Goal: Information Seeking & Learning: Learn about a topic

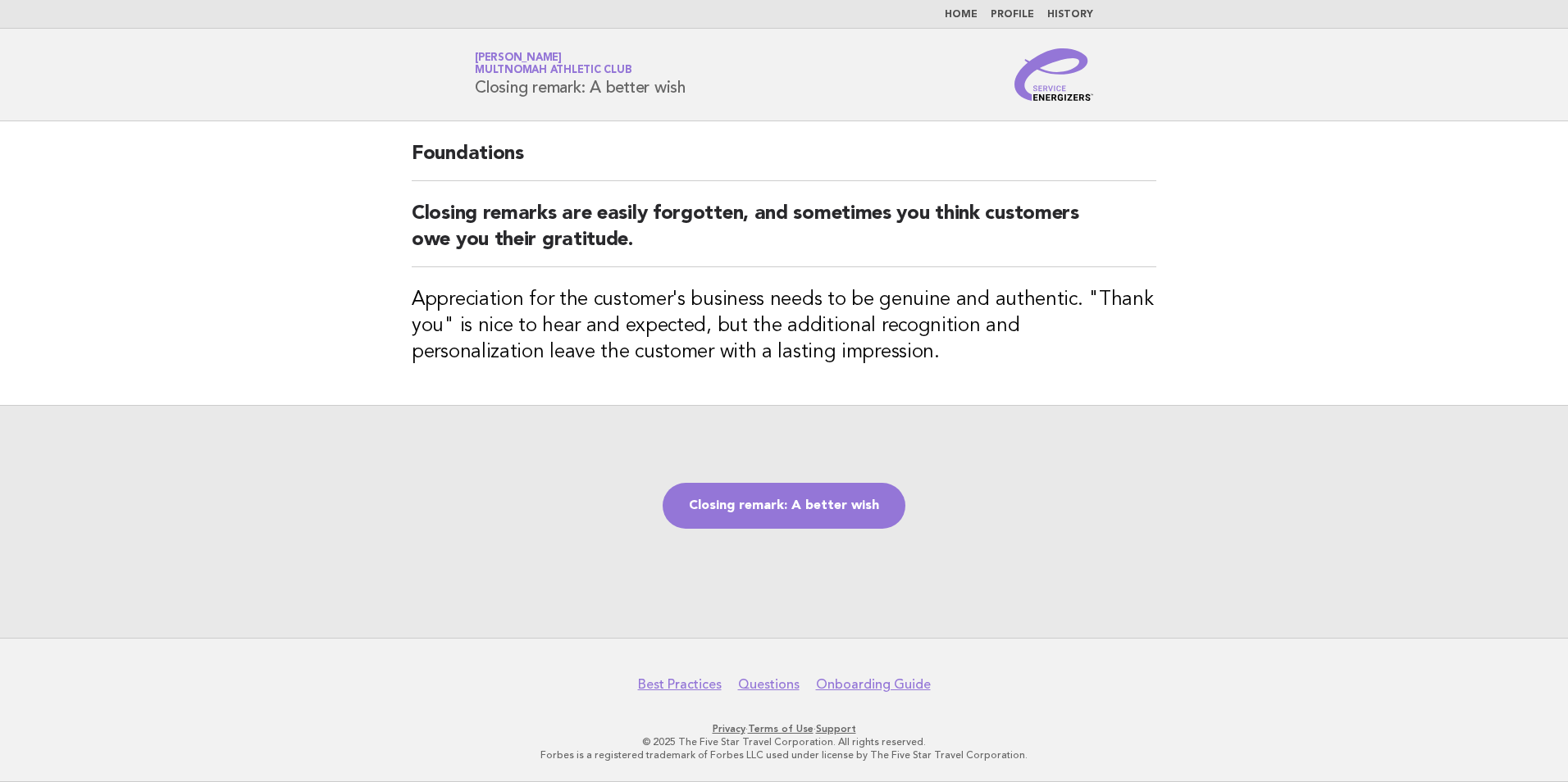
click at [776, 537] on div "Closing remark: A better wish" at bounding box center [784, 521] width 1568 height 233
click at [776, 525] on link "Closing remark: A better wish" at bounding box center [784, 505] width 243 height 46
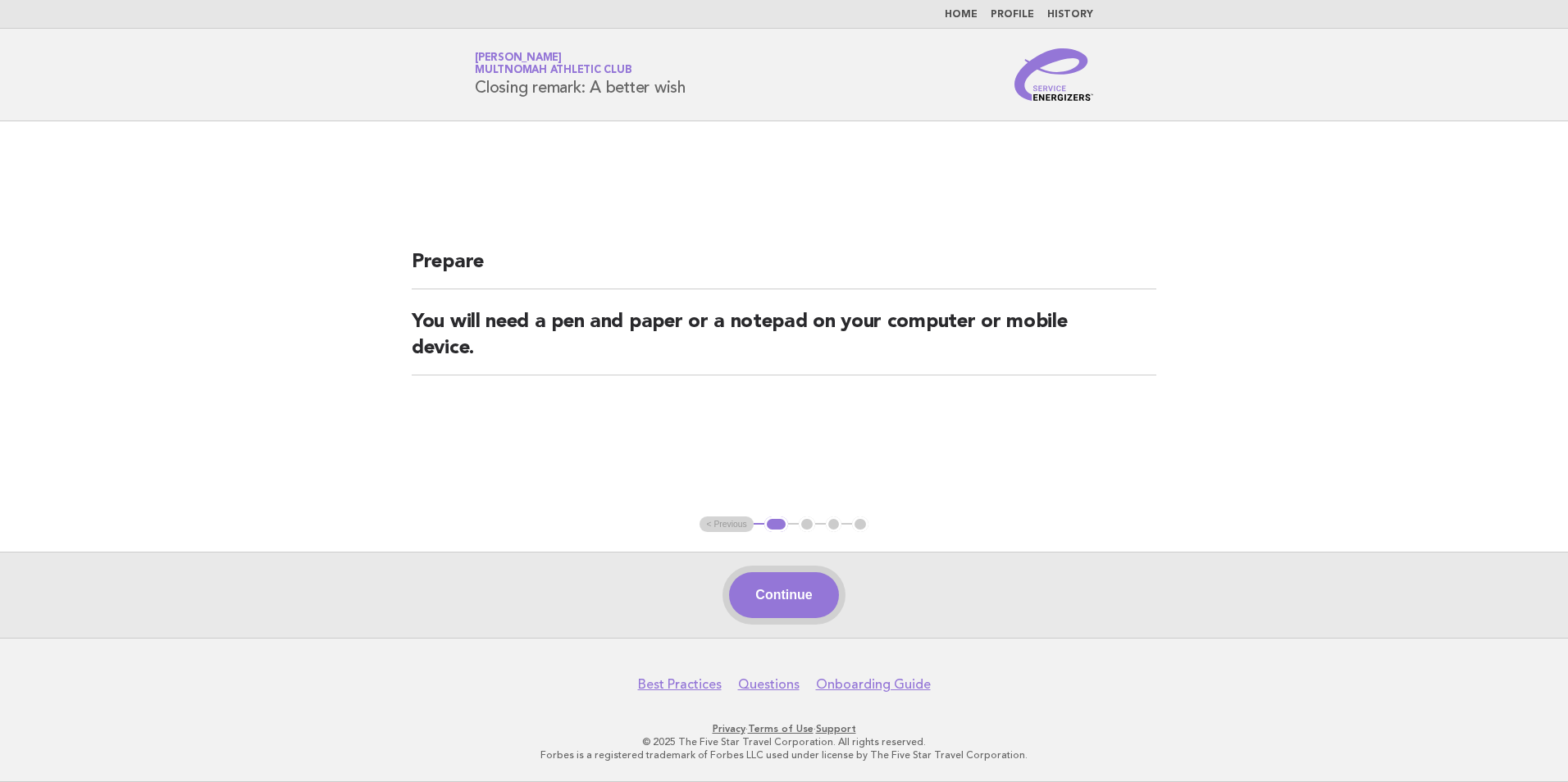
click at [765, 585] on button "Continue" at bounding box center [783, 595] width 109 height 46
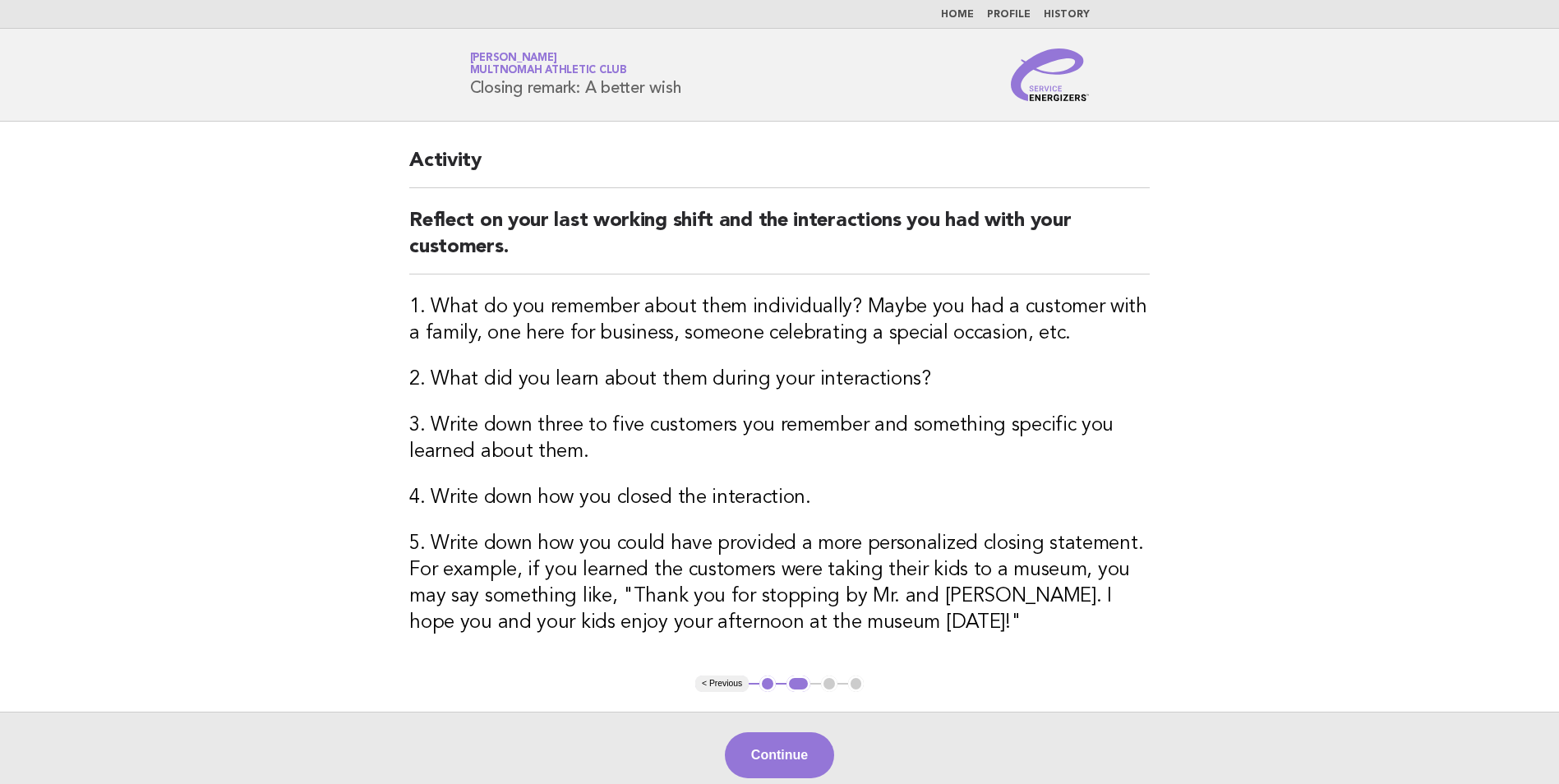
drag, startPoint x: 425, startPoint y: 143, endPoint x: 217, endPoint y: 258, distance: 237.7
drag, startPoint x: 217, startPoint y: 258, endPoint x: 305, endPoint y: 181, distance: 116.9
click at [305, 181] on main "Activity Reflect on your last working shift and the interactions you had with y…" at bounding box center [779, 460] width 1559 height 677
click at [1178, 397] on main "Activity Reflect on your last working shift and the interactions you had with y…" at bounding box center [779, 460] width 1559 height 677
click at [779, 748] on button "Continue" at bounding box center [779, 755] width 109 height 46
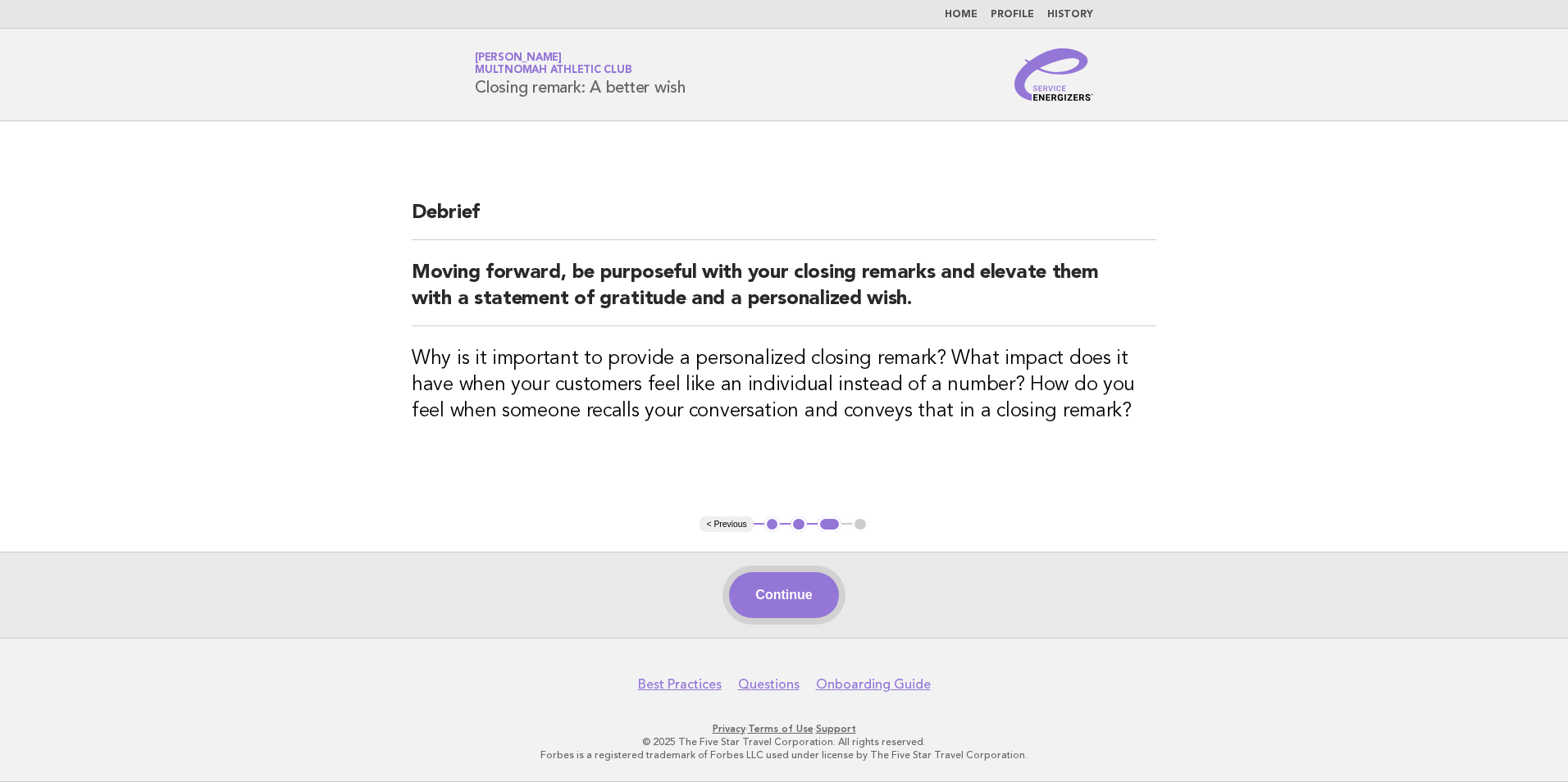
click at [803, 592] on button "Continue" at bounding box center [783, 595] width 109 height 46
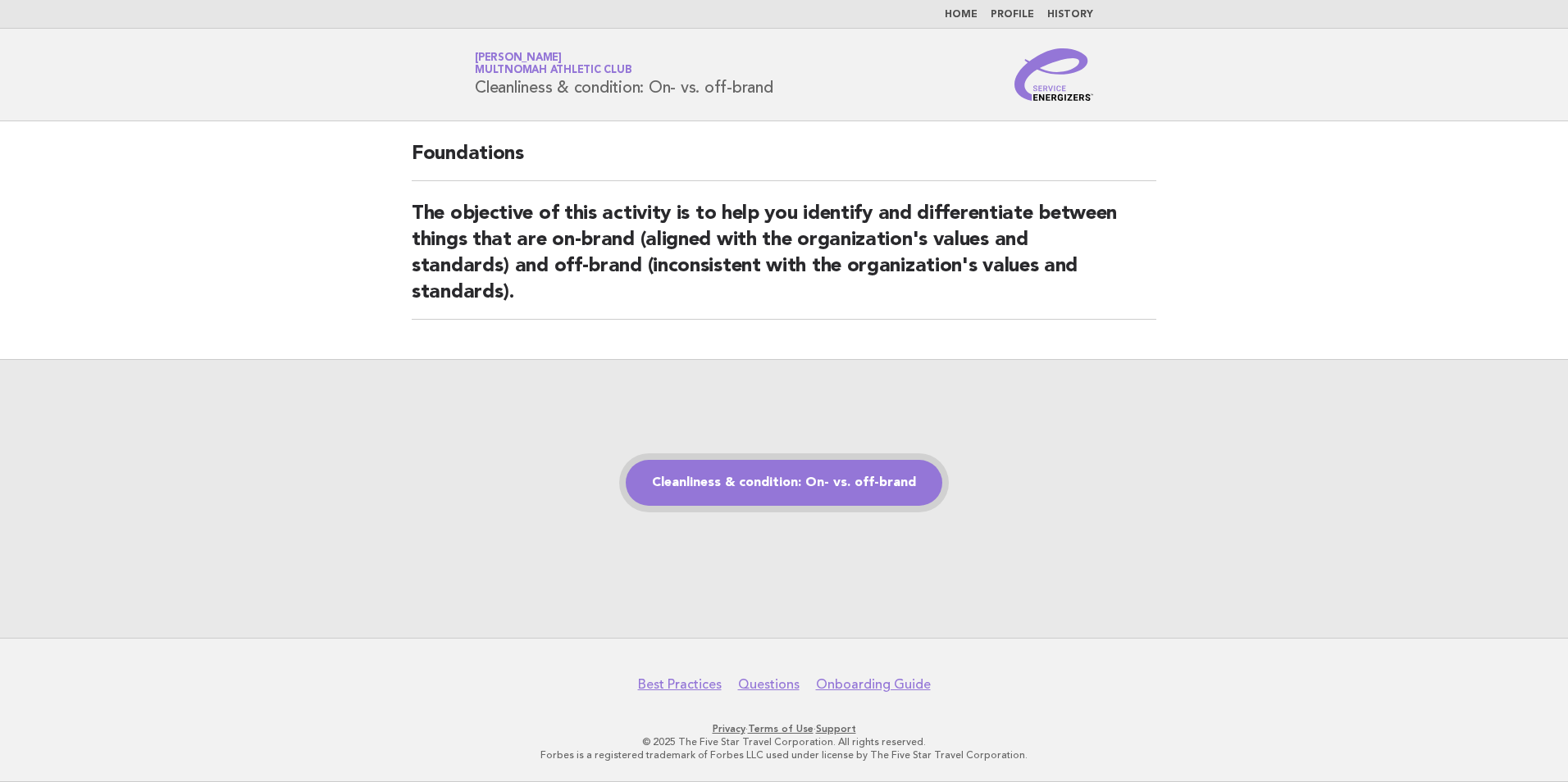
click at [754, 503] on link "Cleanliness & condition: On- vs. off-brand" at bounding box center [783, 483] width 316 height 46
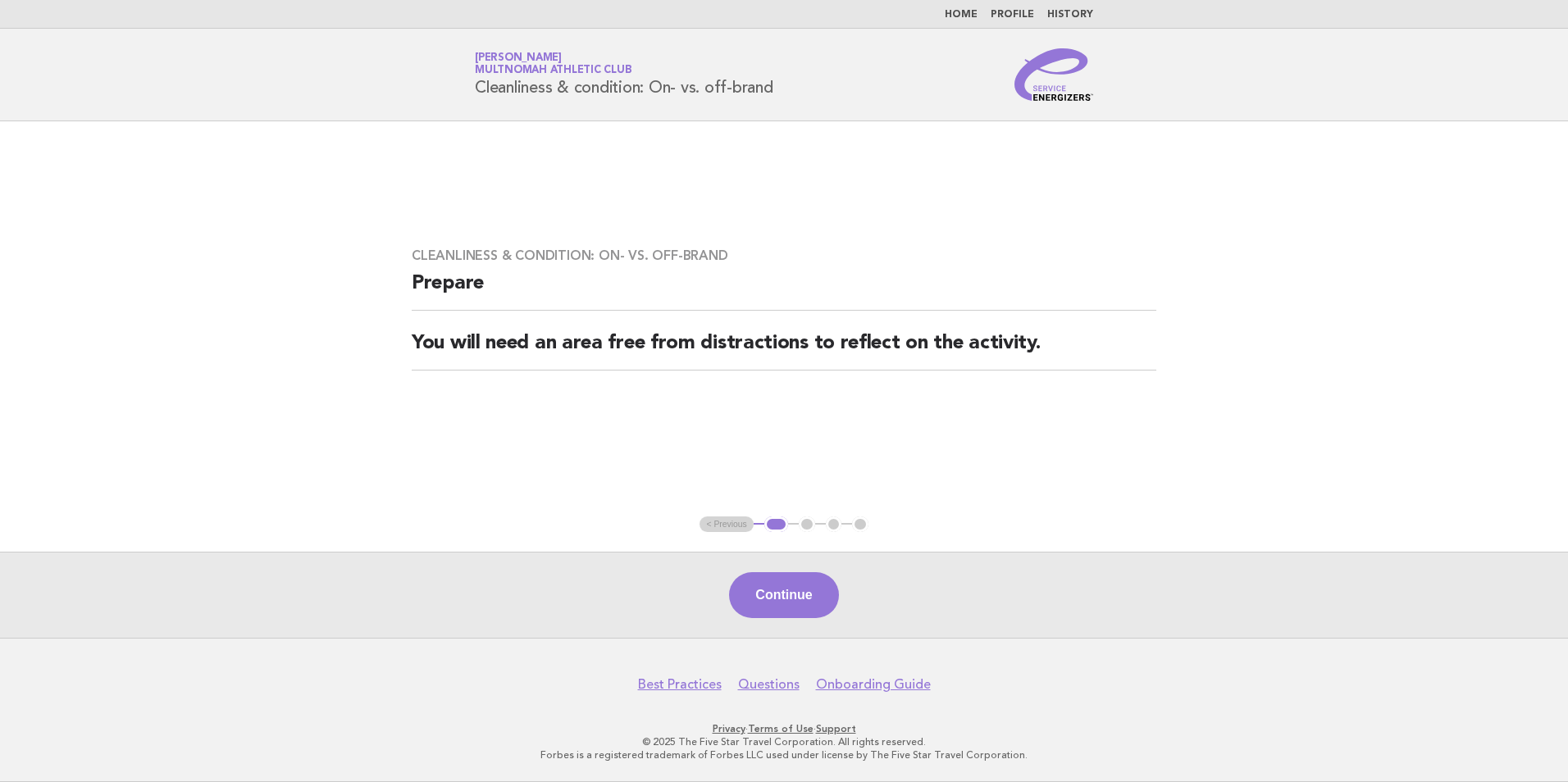
click at [819, 596] on button "Continue" at bounding box center [783, 595] width 109 height 46
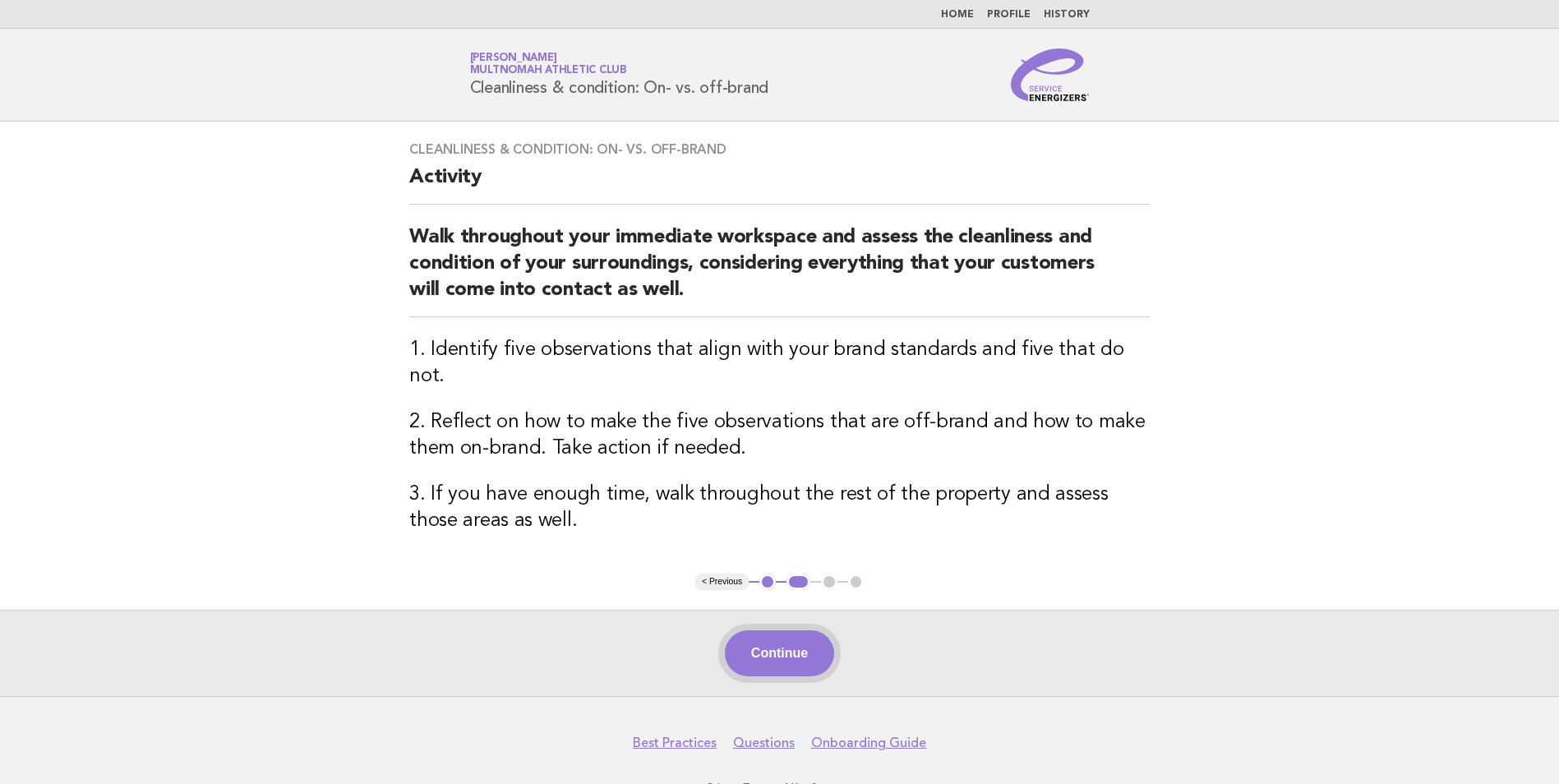
click at [799, 636] on button "Continue" at bounding box center [779, 653] width 109 height 46
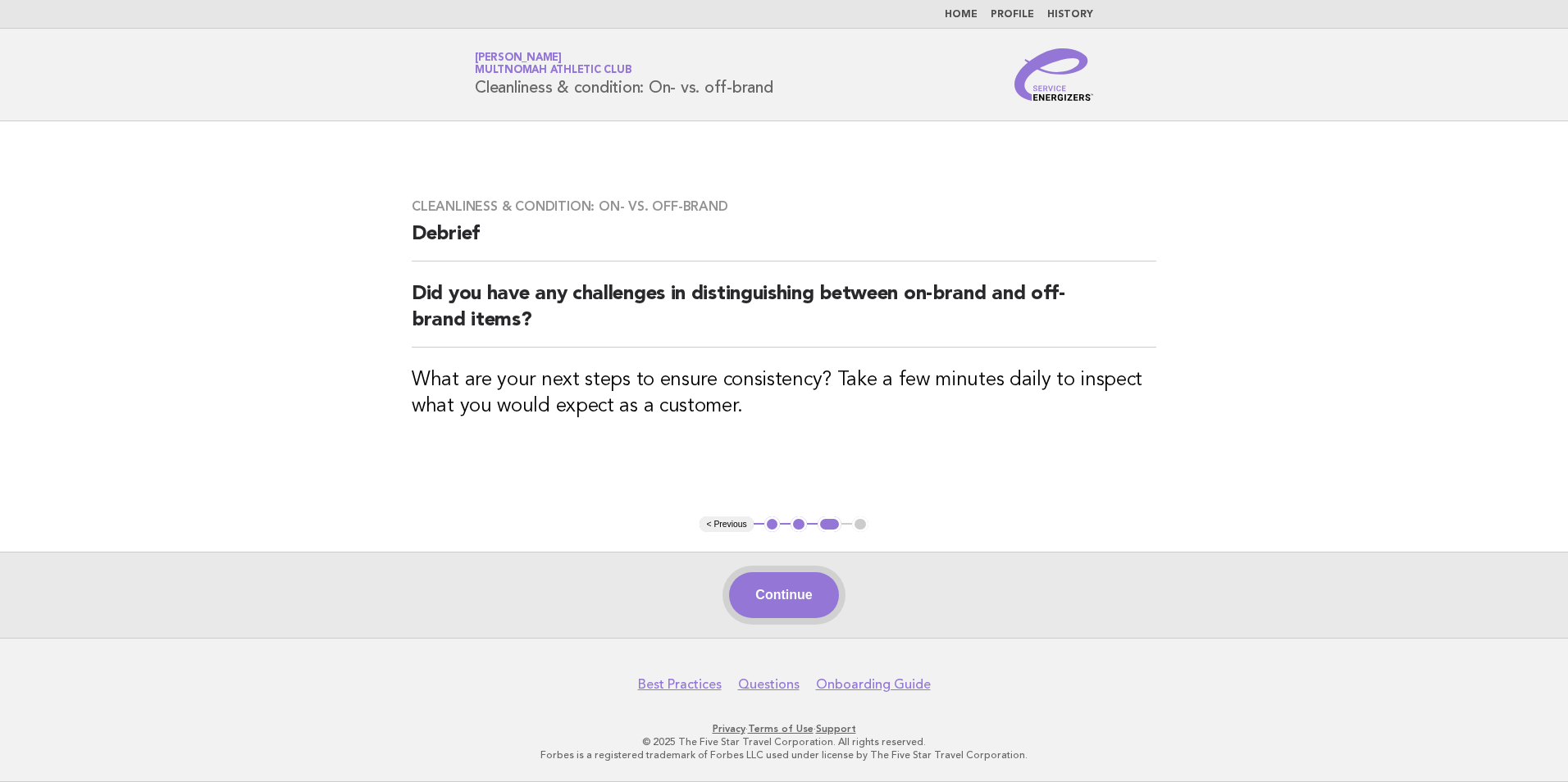
click at [799, 600] on button "Continue" at bounding box center [783, 595] width 109 height 46
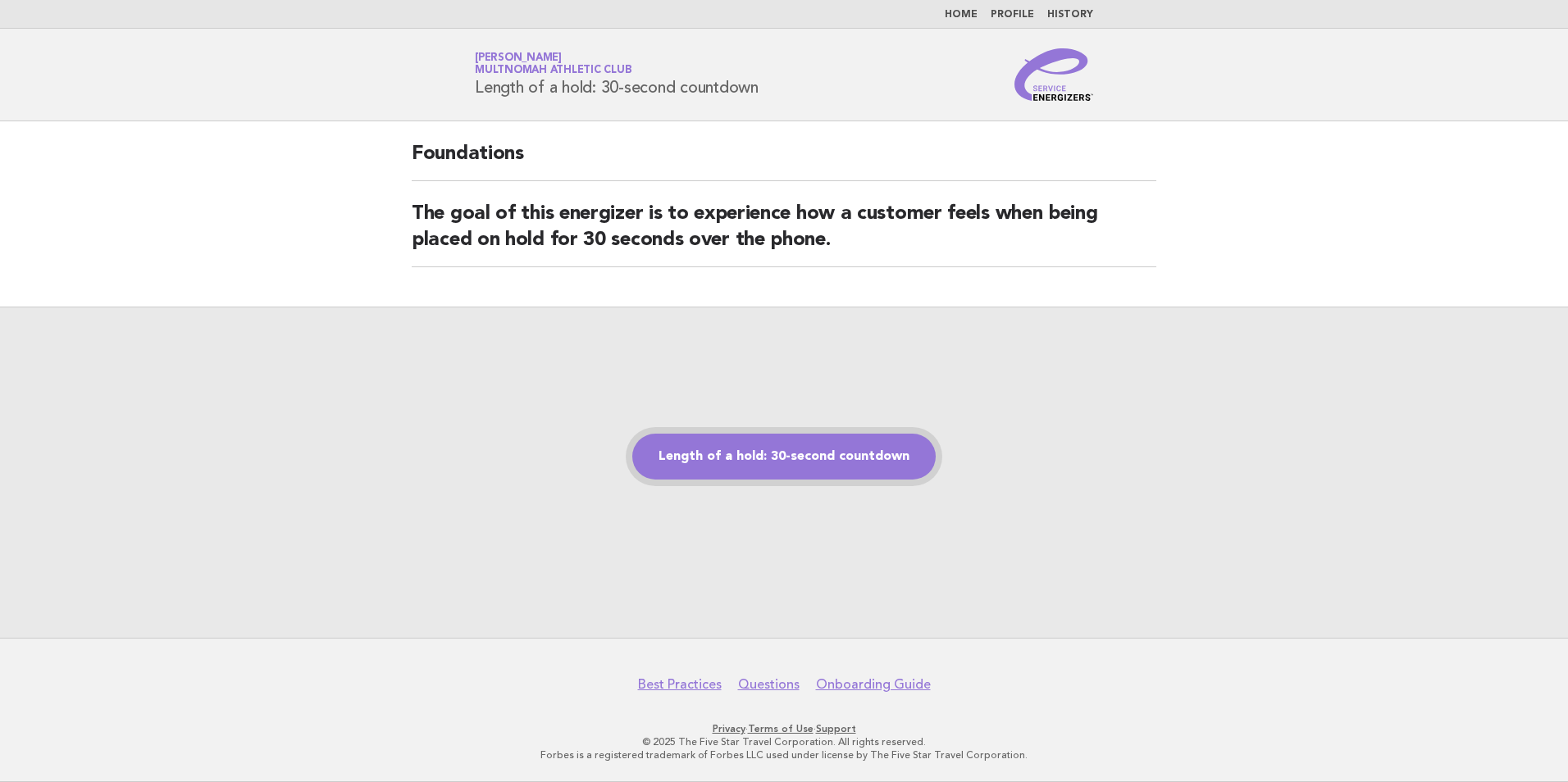
click at [715, 463] on link "Length of a hold: 30-second countdown" at bounding box center [784, 456] width 304 height 46
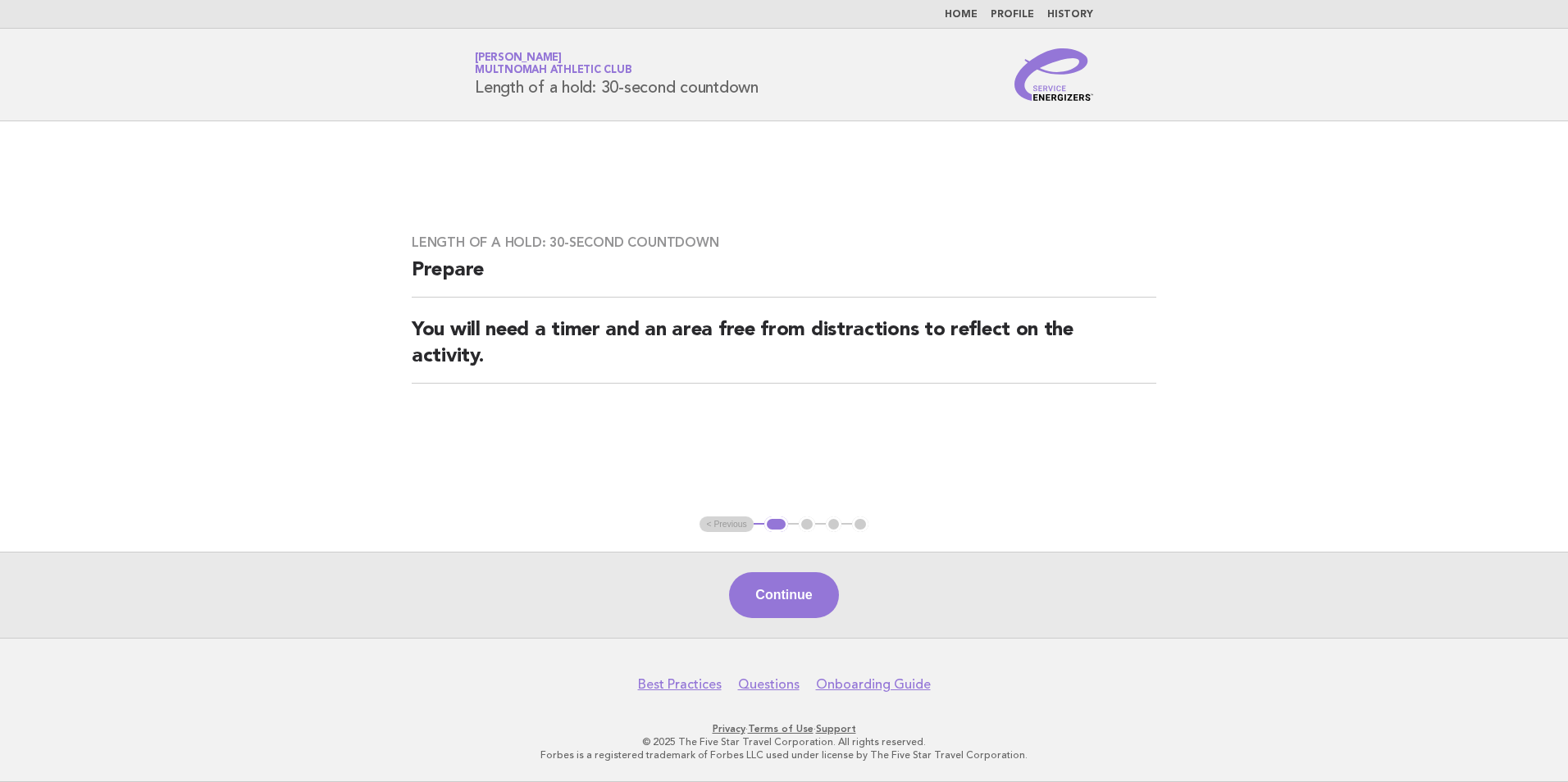
drag, startPoint x: 743, startPoint y: 611, endPoint x: 733, endPoint y: 618, distance: 12.2
click at [743, 612] on button "Continue" at bounding box center [783, 595] width 109 height 46
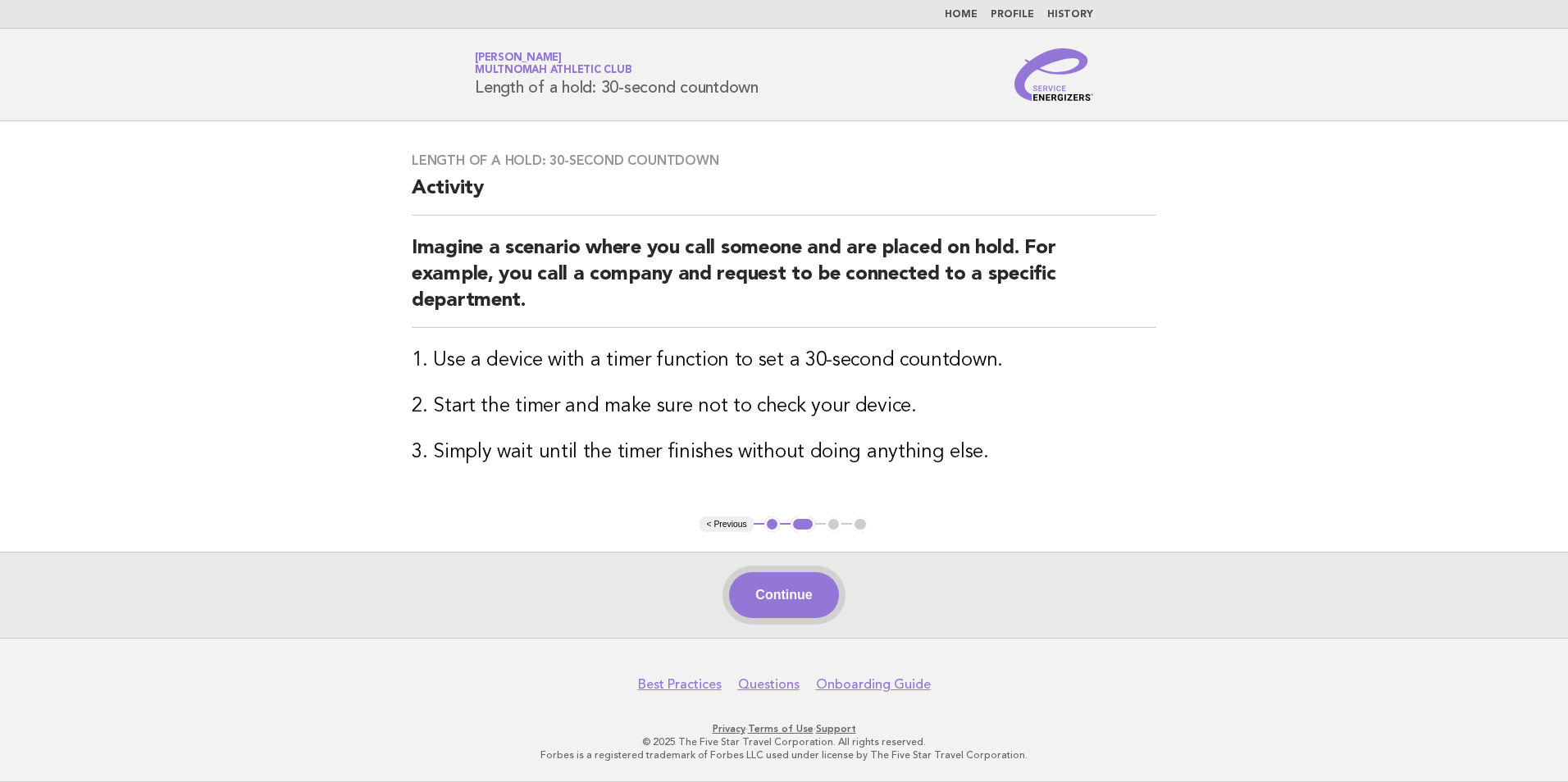
click at [787, 603] on button "Continue" at bounding box center [783, 595] width 109 height 46
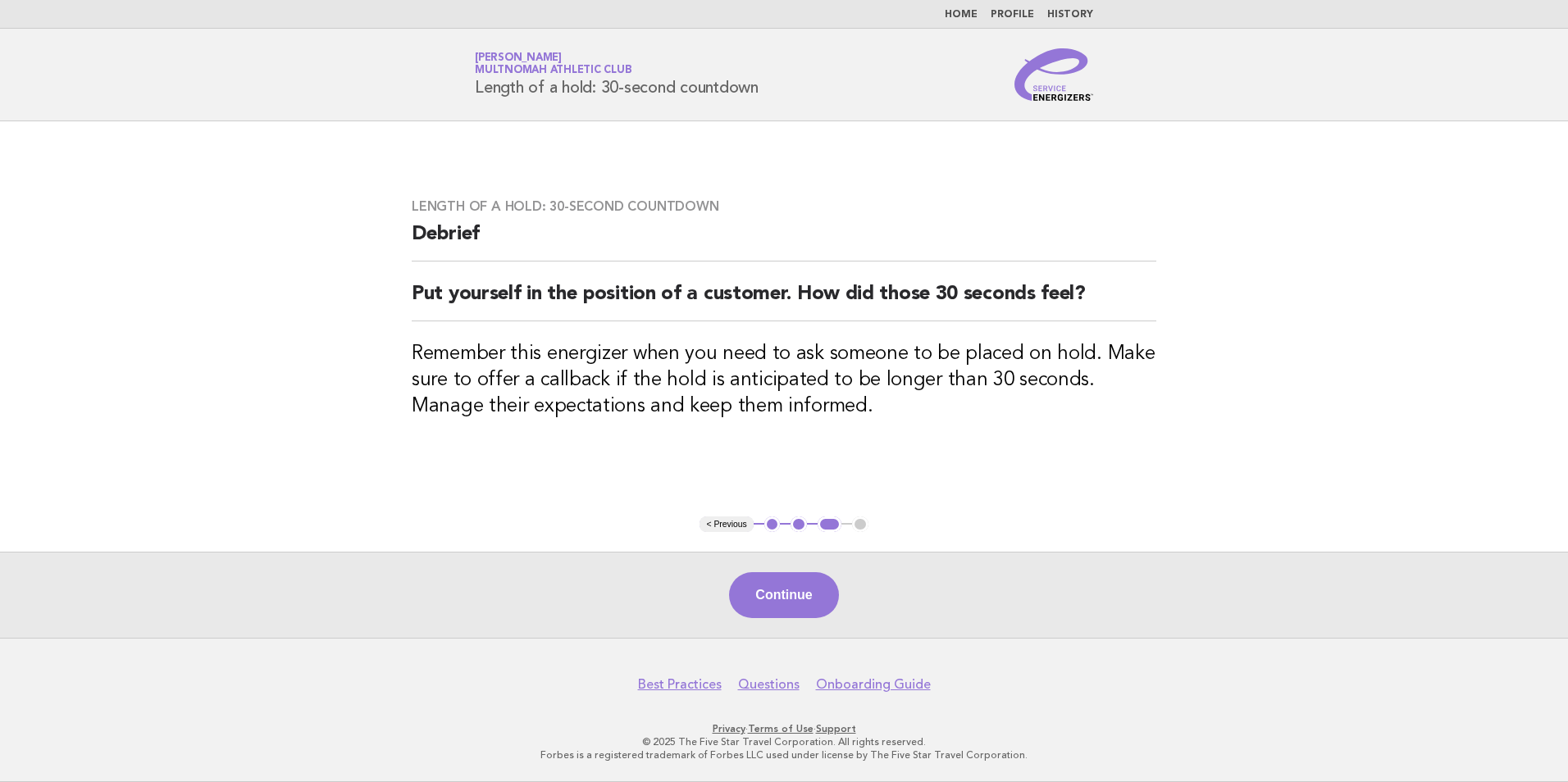
click at [787, 603] on button "Continue" at bounding box center [783, 595] width 109 height 46
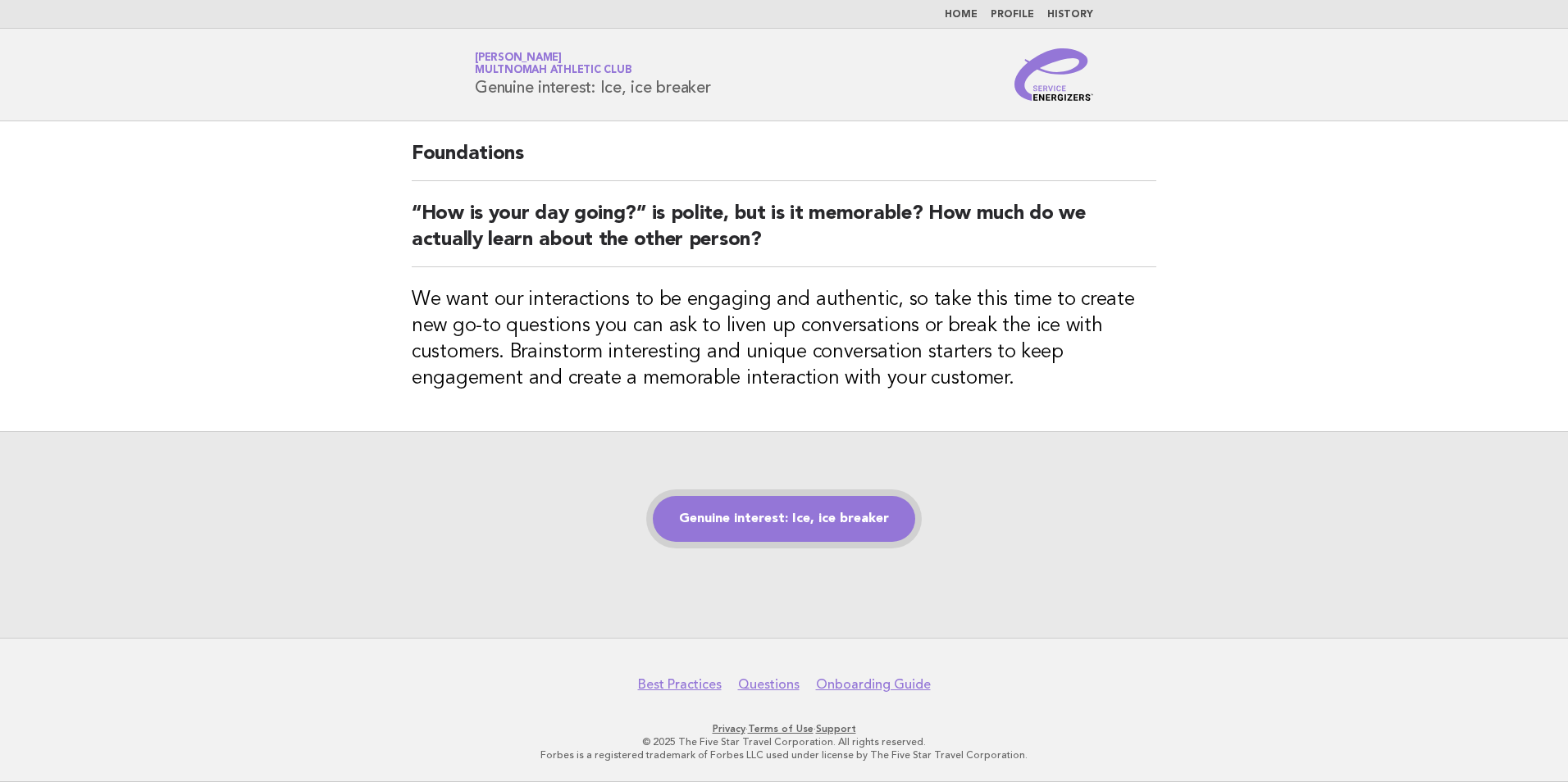
click at [769, 522] on link "Genuine interest: Ice, ice breaker" at bounding box center [784, 519] width 262 height 46
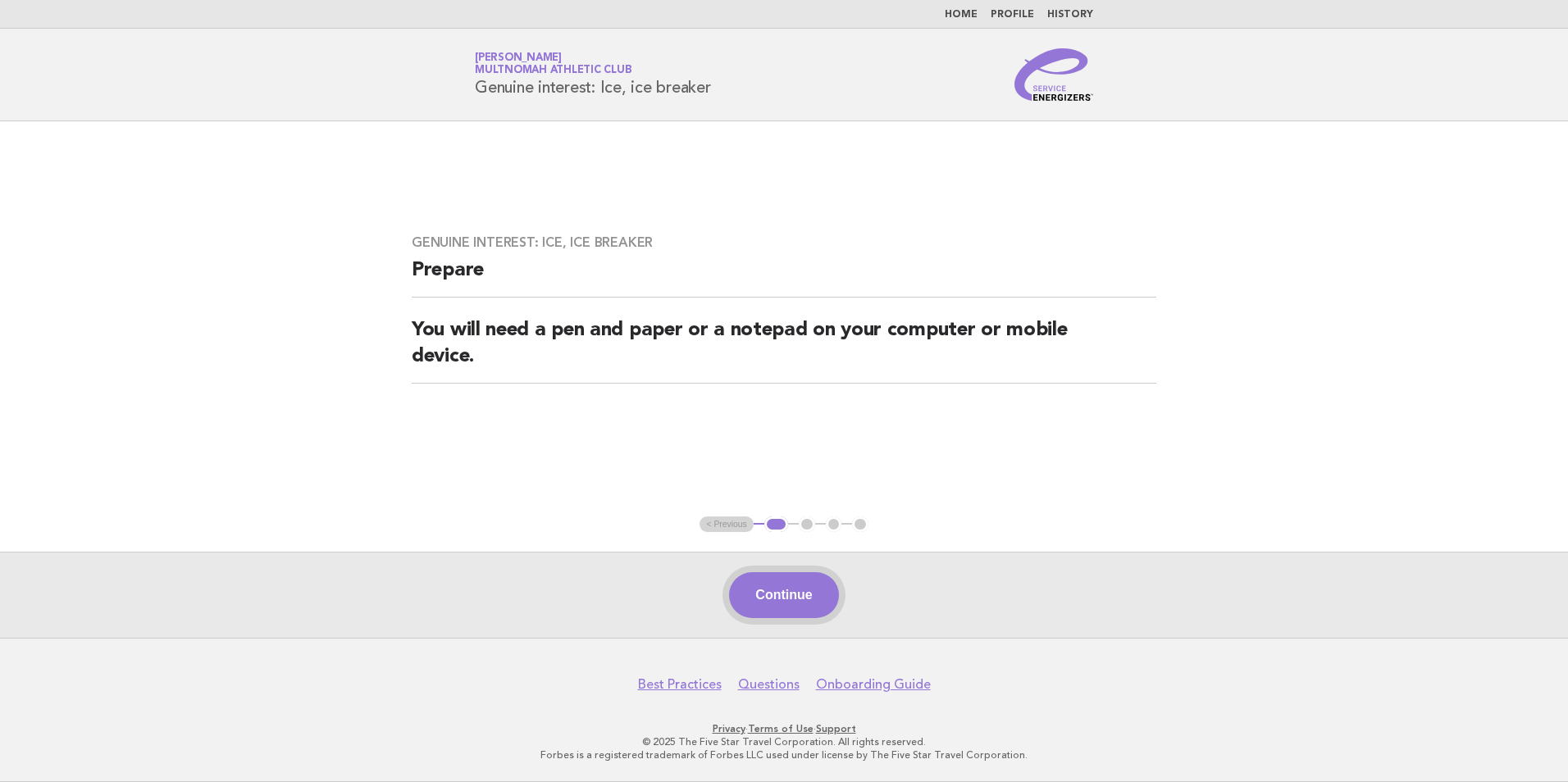
click at [779, 582] on button "Continue" at bounding box center [783, 595] width 109 height 46
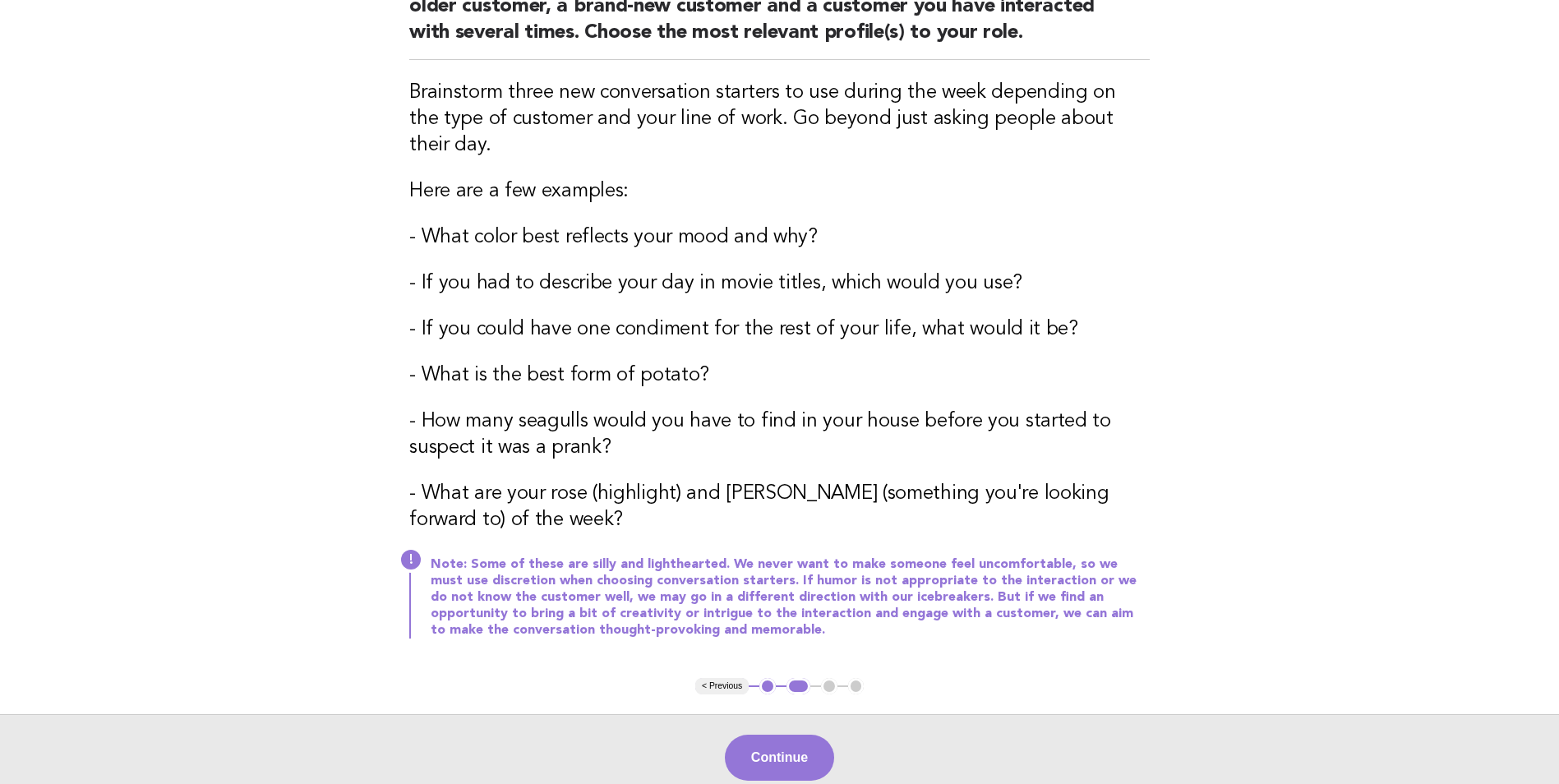
scroll to position [63, 0]
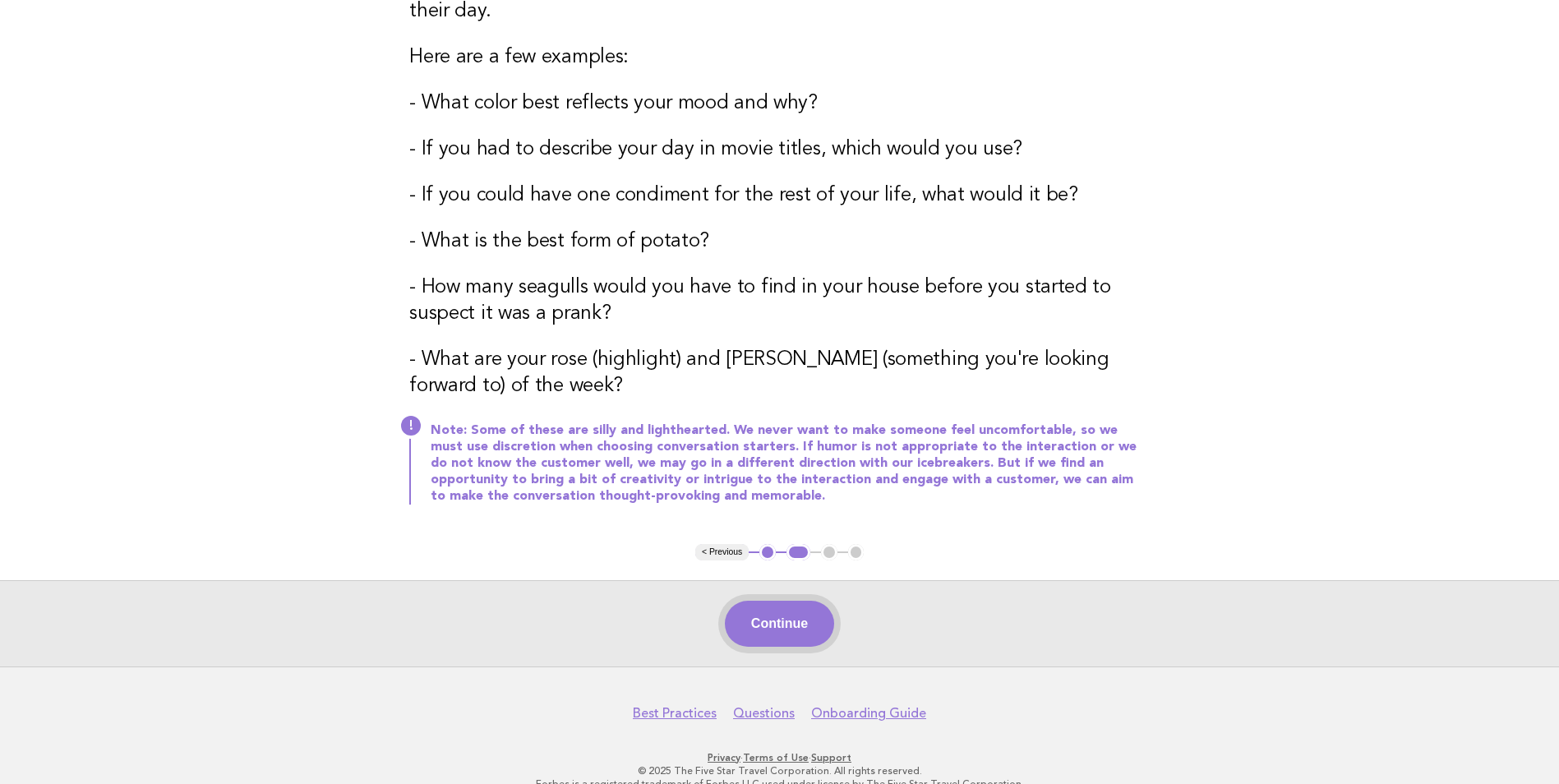
click at [777, 600] on button "Continue" at bounding box center [779, 623] width 109 height 46
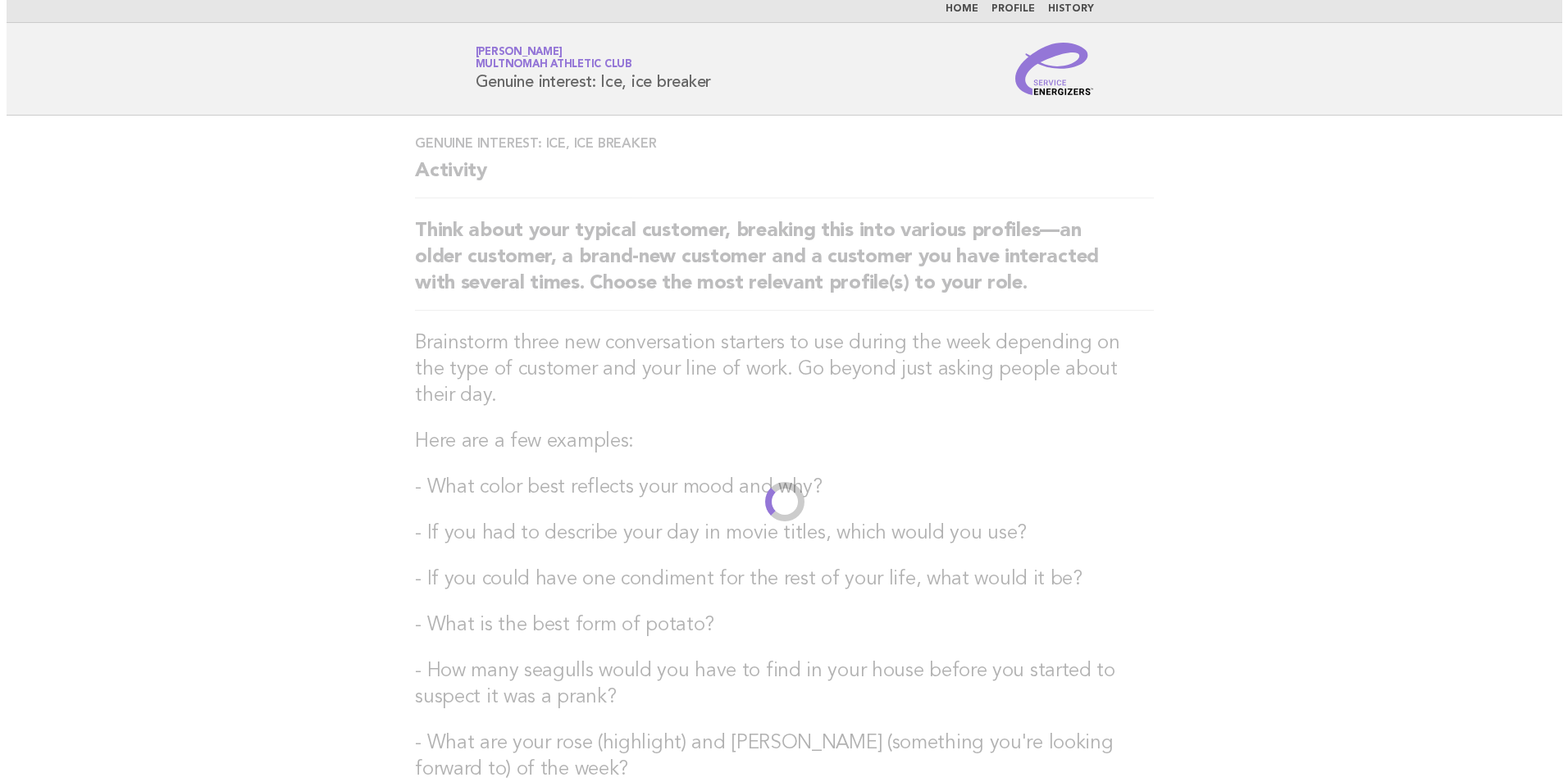
scroll to position [0, 0]
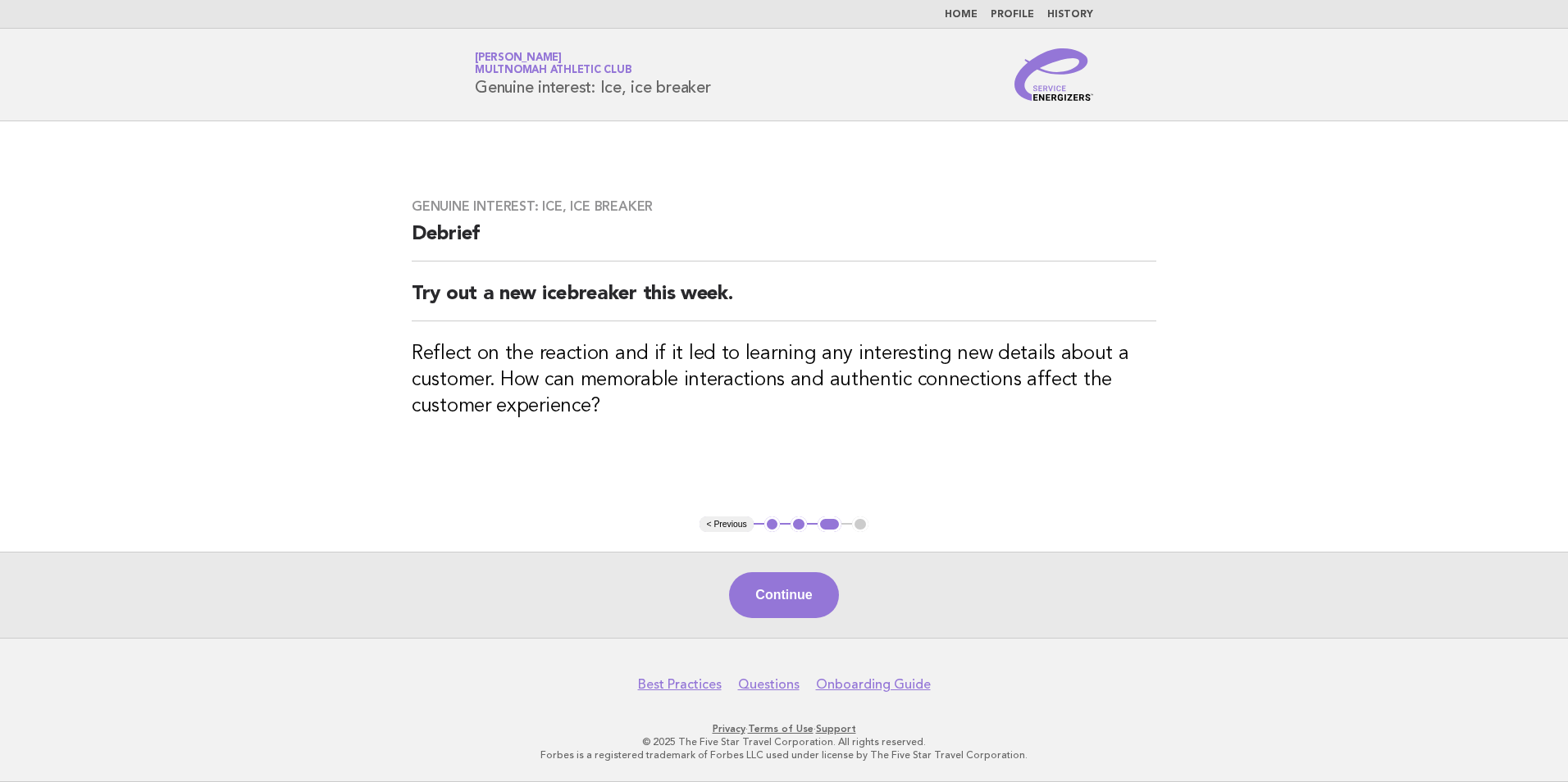
click at [793, 595] on button "Continue" at bounding box center [783, 595] width 109 height 46
